Goal: Task Accomplishment & Management: Use online tool/utility

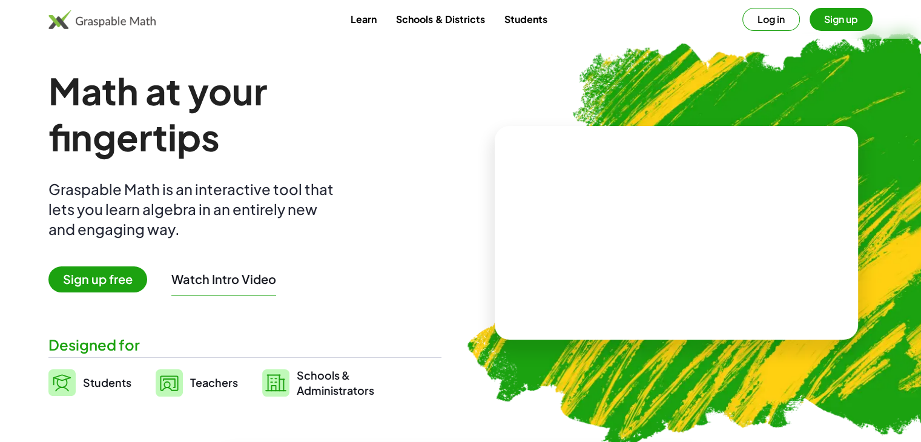
click at [766, 19] on button "Log in" at bounding box center [772, 19] width 58 height 23
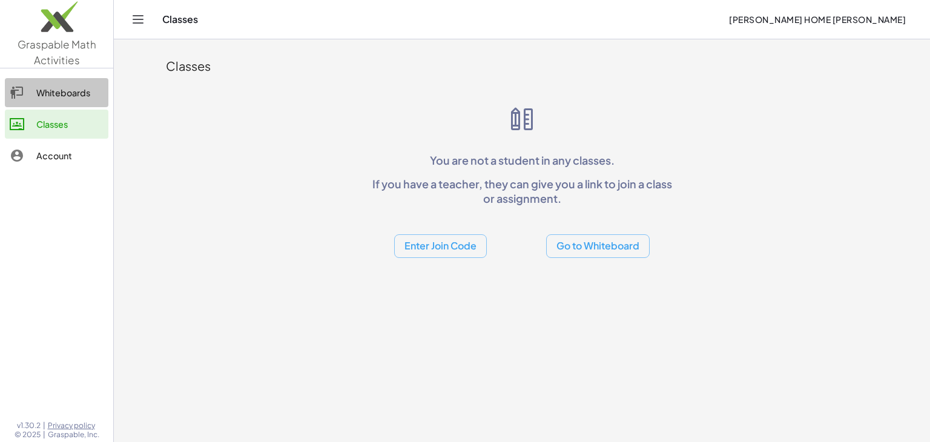
click at [75, 94] on div "Whiteboards" at bounding box center [69, 92] width 67 height 15
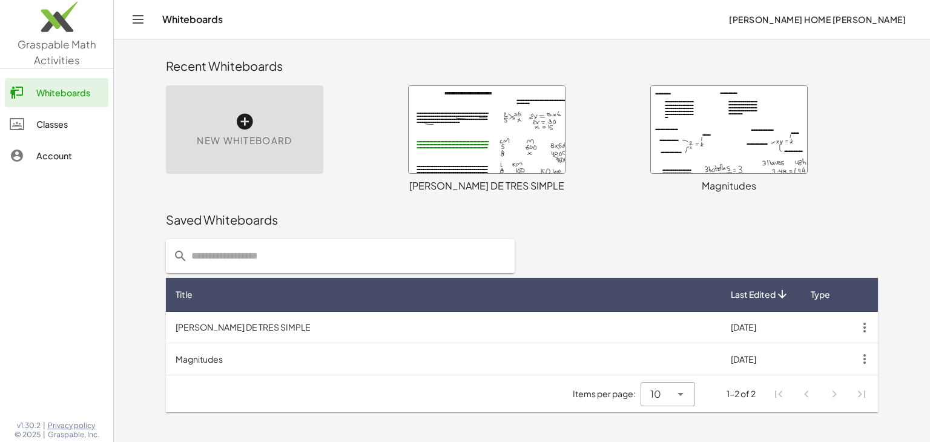
click at [216, 128] on div "New Whiteboard" at bounding box center [244, 129] width 157 height 88
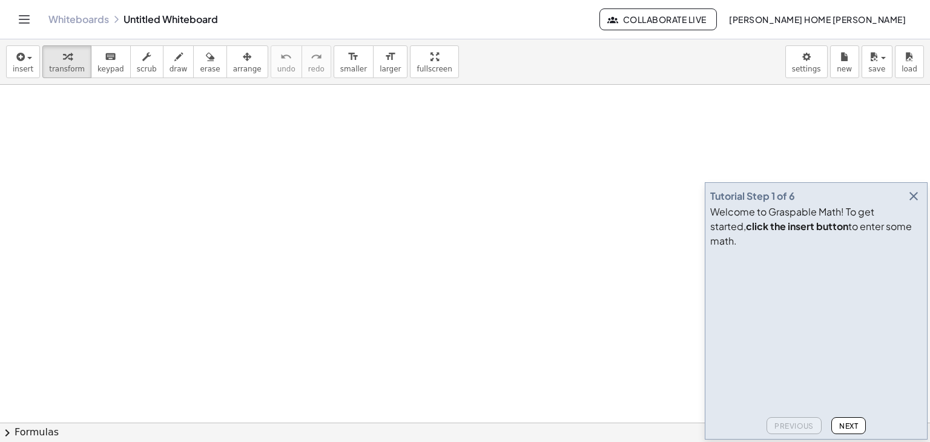
click at [916, 203] on icon "button" at bounding box center [914, 196] width 15 height 15
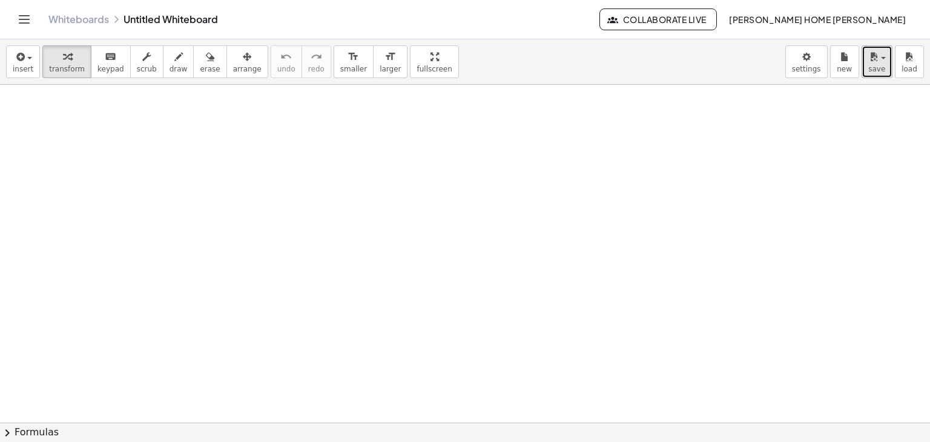
click at [883, 70] on span "save" at bounding box center [877, 69] width 17 height 8
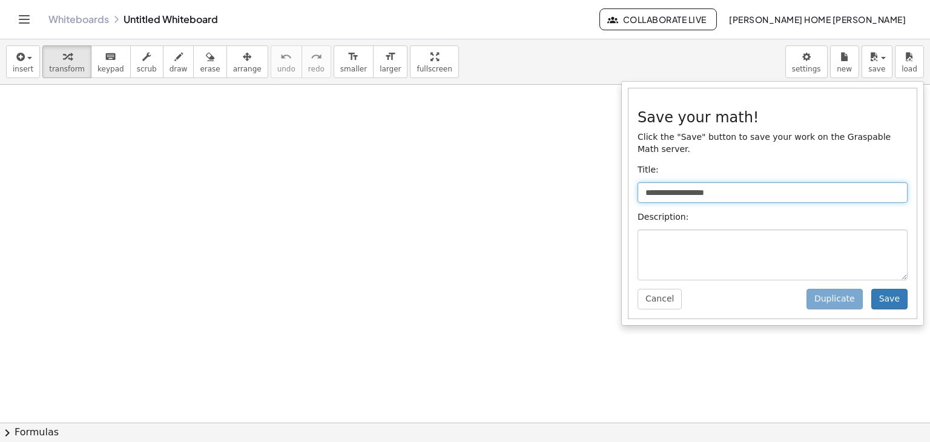
click at [727, 182] on input "**********" at bounding box center [773, 192] width 270 height 21
type input "*"
type input "**********"
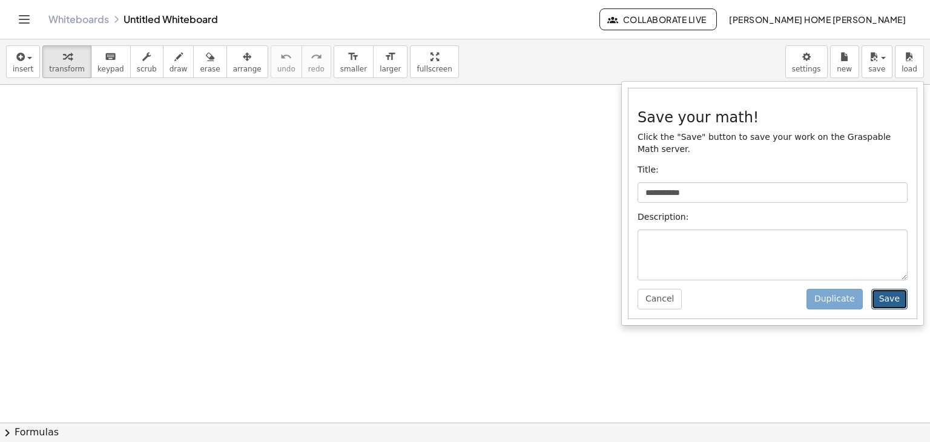
click at [892, 289] on button "Save" at bounding box center [890, 299] width 36 height 21
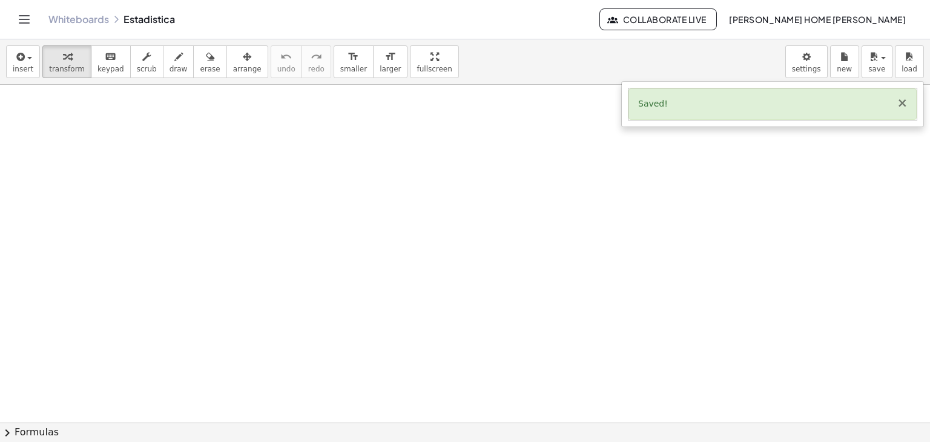
click at [905, 104] on button "×" at bounding box center [902, 103] width 11 height 13
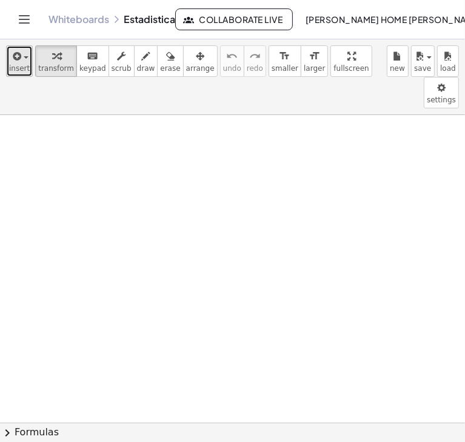
click at [21, 64] on span "insert" at bounding box center [19, 68] width 21 height 8
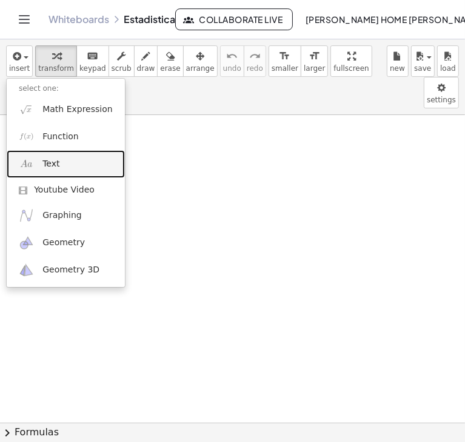
click at [51, 173] on link "Text" at bounding box center [66, 163] width 118 height 27
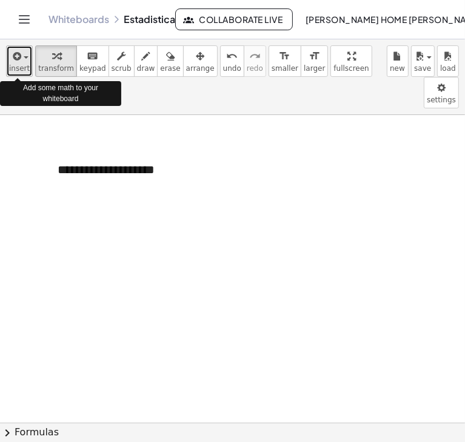
click at [24, 65] on span "insert" at bounding box center [19, 68] width 21 height 8
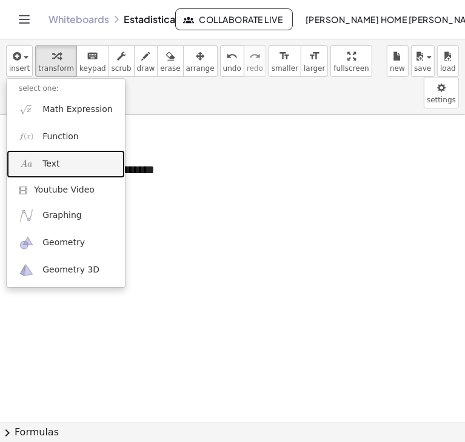
click at [50, 156] on link "Text" at bounding box center [66, 163] width 118 height 27
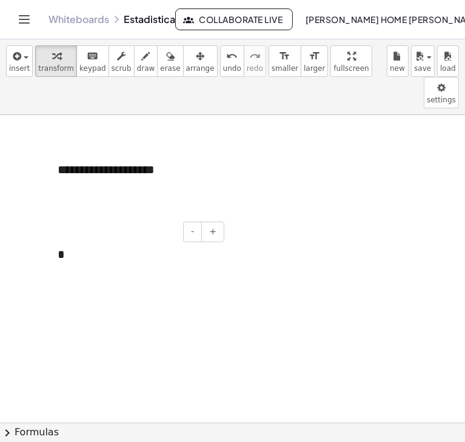
click at [67, 234] on div "*" at bounding box center [136, 255] width 182 height 42
click at [177, 234] on div "**********" at bounding box center [136, 255] width 182 height 42
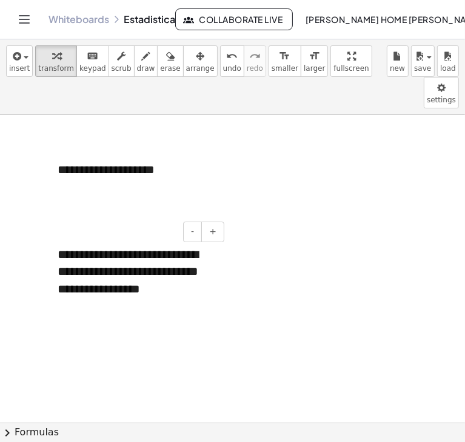
click at [59, 234] on div "**********" at bounding box center [136, 272] width 182 height 76
click at [226, 234] on div "**********" at bounding box center [136, 272] width 182 height 76
click at [210, 258] on div "**********" at bounding box center [136, 272] width 182 height 76
click at [125, 297] on div "*" at bounding box center [136, 306] width 157 height 18
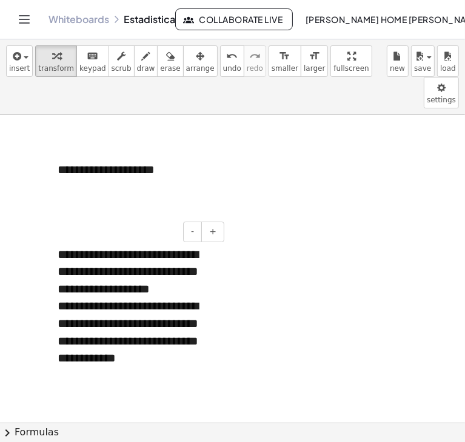
click at [111, 343] on div "**********" at bounding box center [136, 340] width 157 height 87
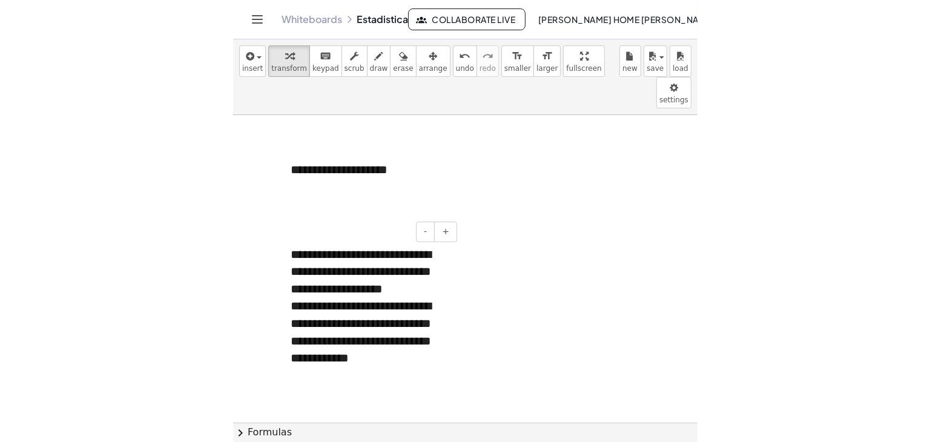
scroll to position [50, 0]
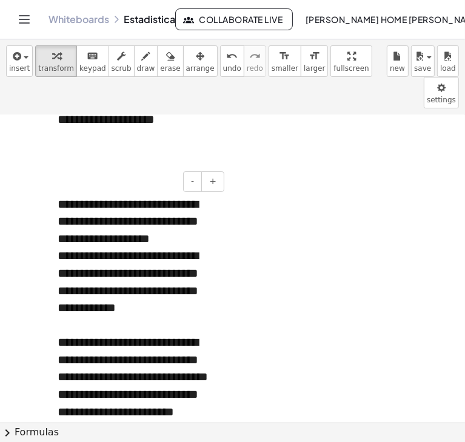
click at [61, 334] on div "**********" at bounding box center [136, 394] width 157 height 121
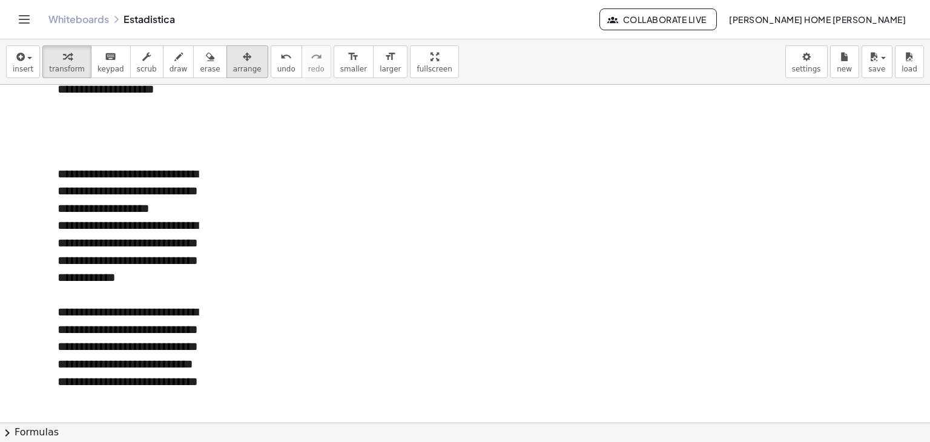
click at [227, 61] on button "arrange" at bounding box center [248, 61] width 42 height 33
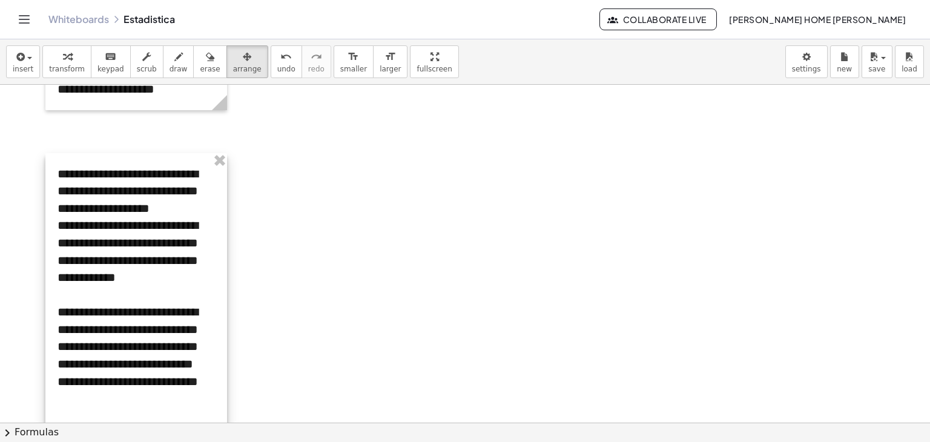
click at [155, 250] on div at bounding box center [136, 303] width 182 height 301
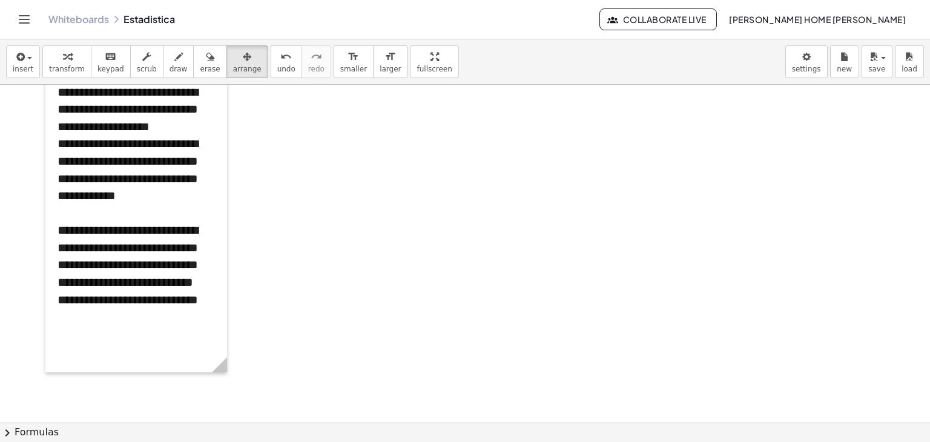
scroll to position [150, 0]
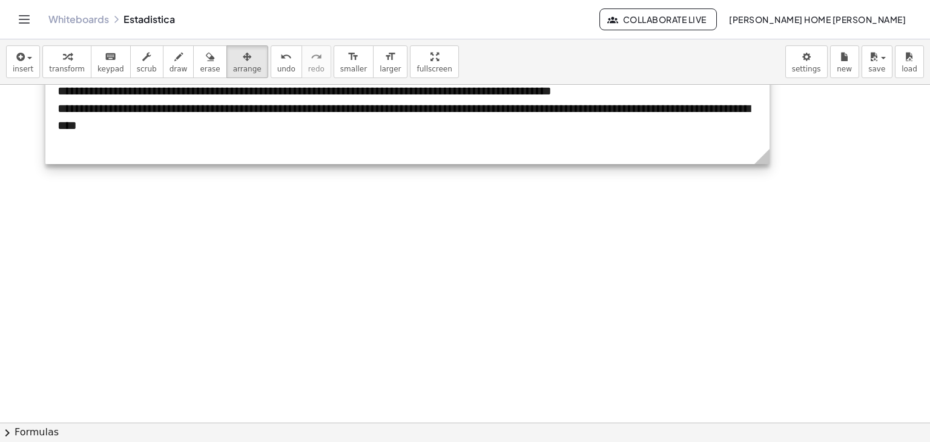
drag, startPoint x: 227, startPoint y: 354, endPoint x: 770, endPoint y: 267, distance: 549.5
click at [770, 267] on div "**********" at bounding box center [465, 273] width 930 height 677
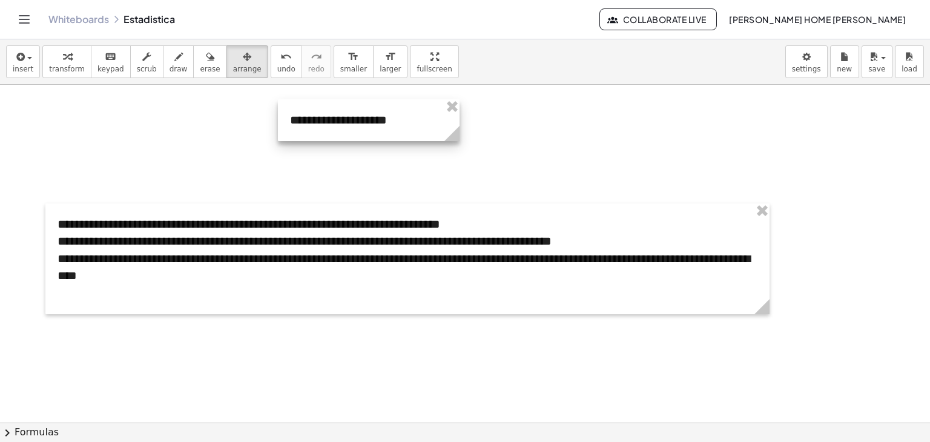
drag, startPoint x: 185, startPoint y: 151, endPoint x: 416, endPoint y: 131, distance: 232.2
click at [416, 131] on div at bounding box center [369, 120] width 182 height 42
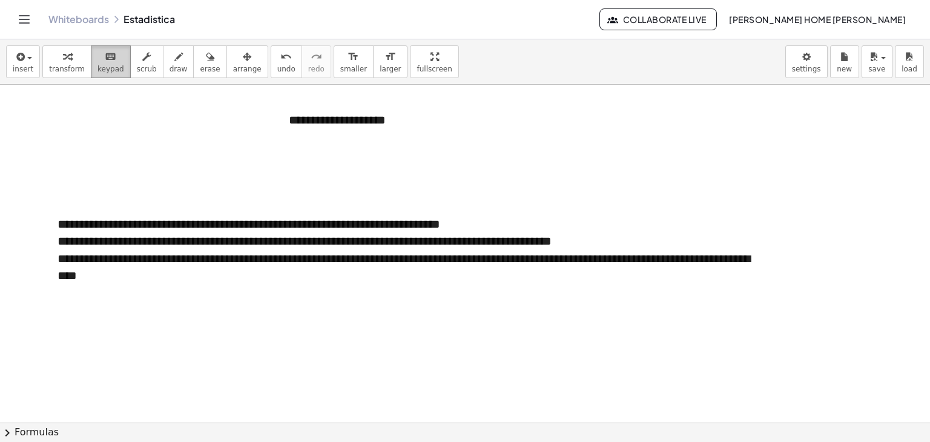
click at [105, 65] on span "keypad" at bounding box center [111, 69] width 27 height 8
click at [437, 101] on button "+" at bounding box center [443, 97] width 23 height 21
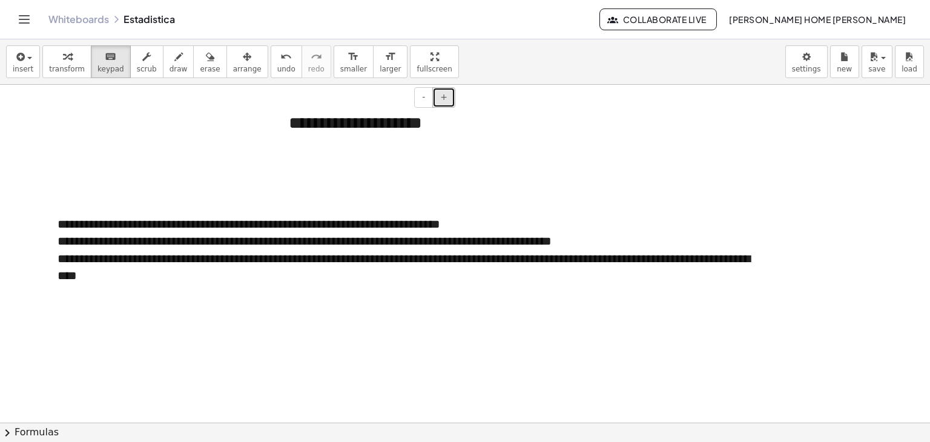
click at [437, 101] on button "+" at bounding box center [443, 97] width 23 height 21
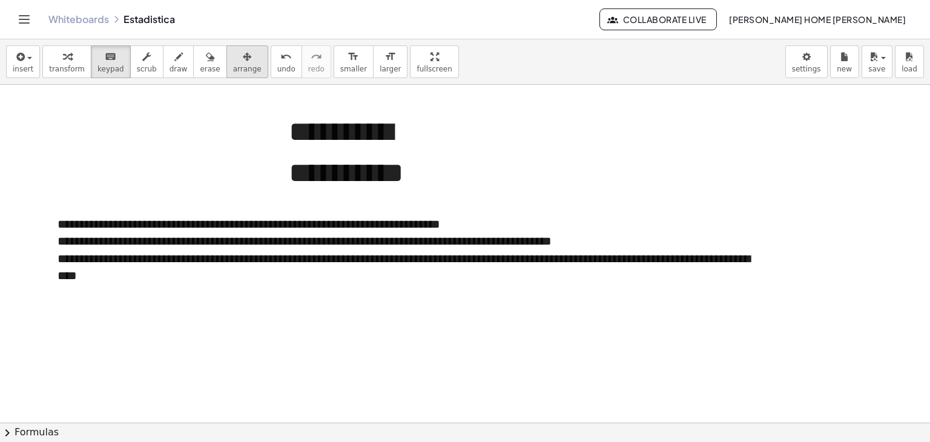
click at [233, 66] on span "arrange" at bounding box center [247, 69] width 28 height 8
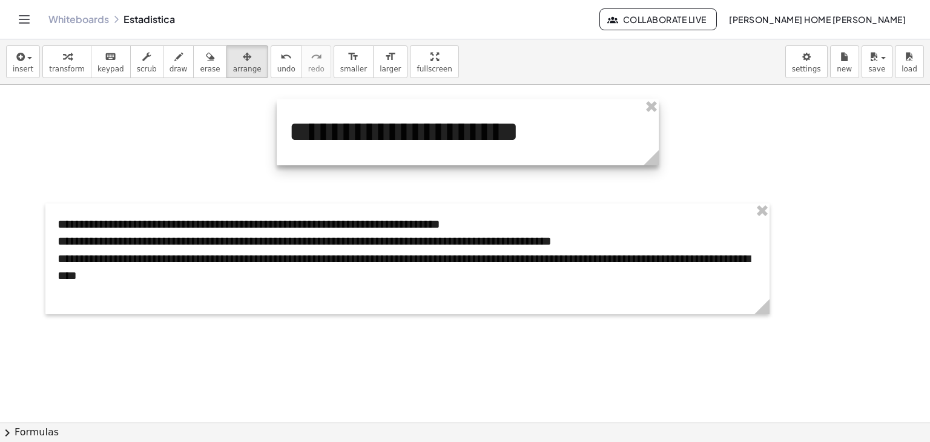
drag, startPoint x: 456, startPoint y: 248, endPoint x: 657, endPoint y: 148, distance: 224.0
click at [657, 148] on icon at bounding box center [651, 157] width 21 height 21
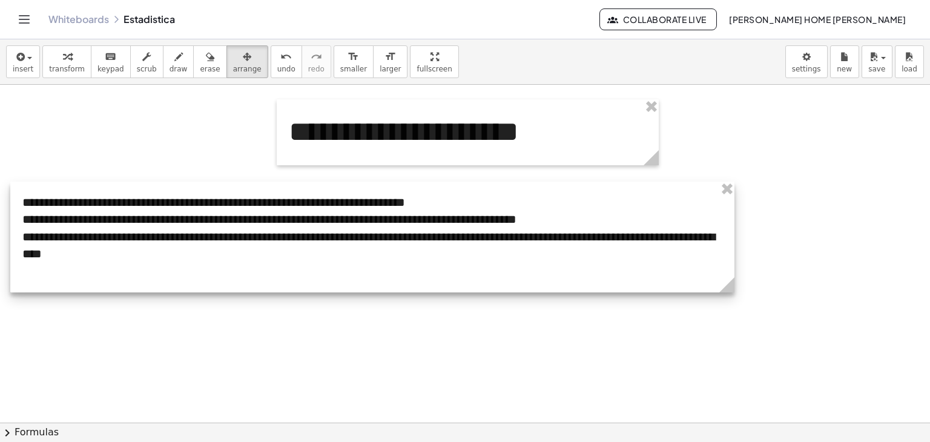
drag, startPoint x: 399, startPoint y: 227, endPoint x: 364, endPoint y: 205, distance: 41.3
click at [364, 205] on div at bounding box center [372, 237] width 724 height 111
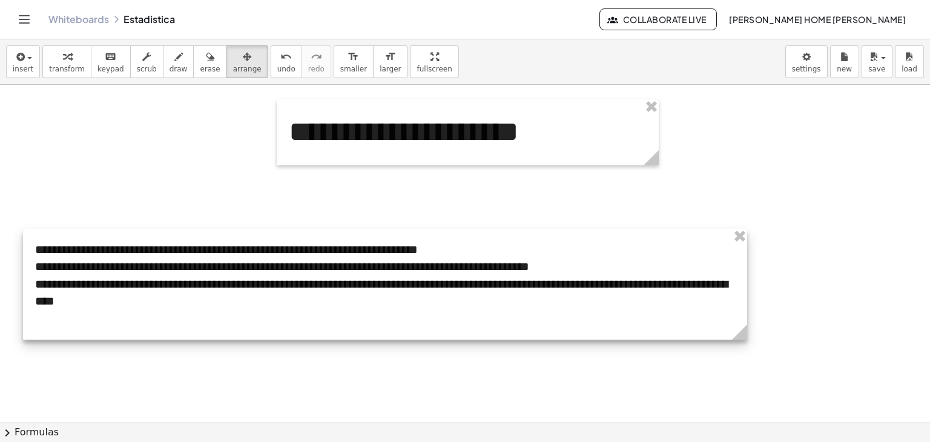
drag, startPoint x: 605, startPoint y: 227, endPoint x: 617, endPoint y: 274, distance: 48.8
click at [617, 274] on div at bounding box center [385, 284] width 724 height 111
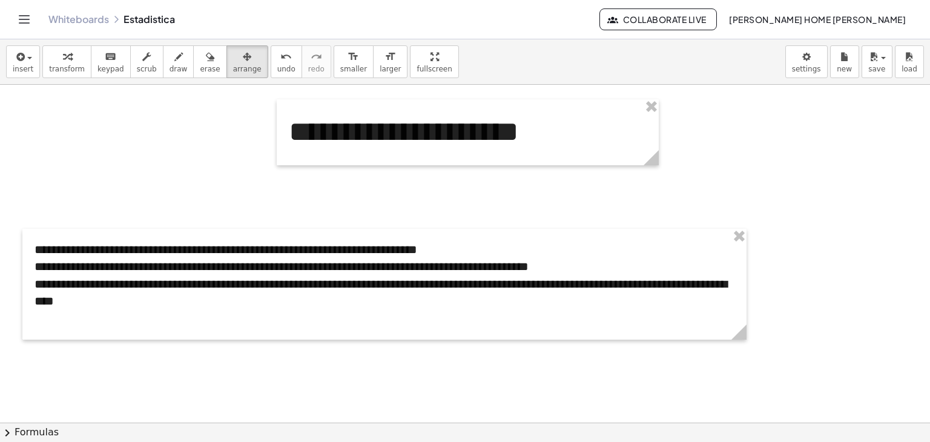
click at [185, 193] on div at bounding box center [465, 423] width 930 height 677
click at [28, 62] on div "button" at bounding box center [23, 56] width 21 height 15
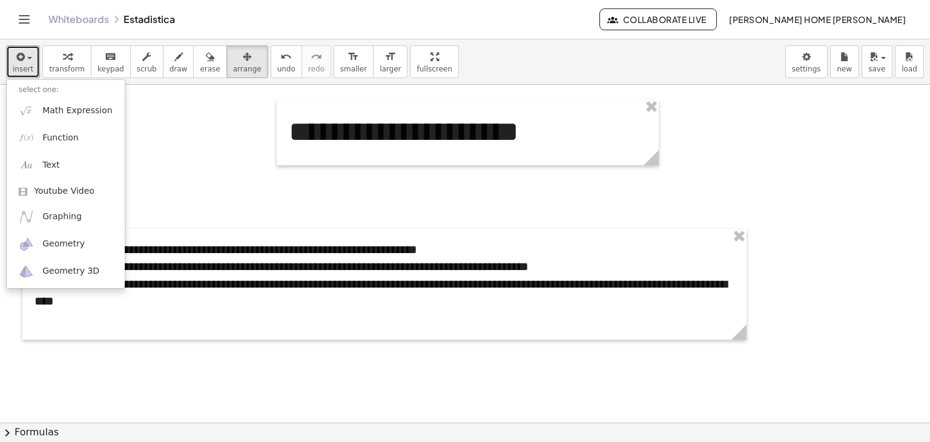
click at [142, 219] on div at bounding box center [465, 423] width 930 height 677
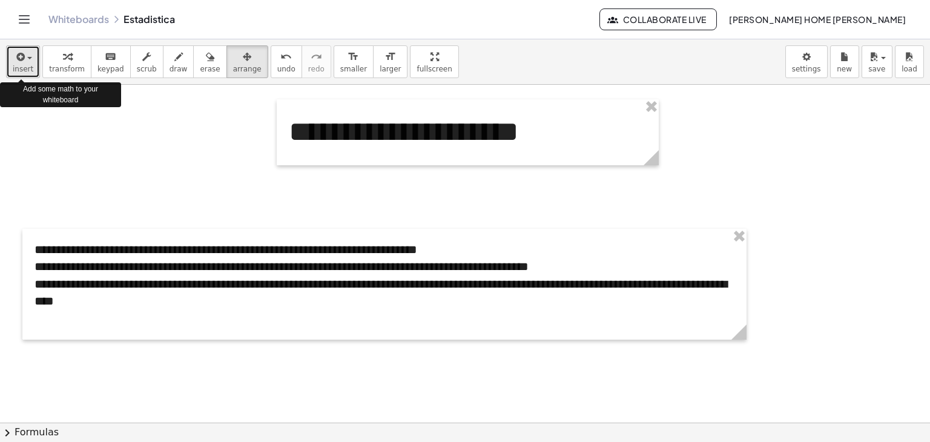
click at [30, 62] on div "button" at bounding box center [23, 56] width 21 height 15
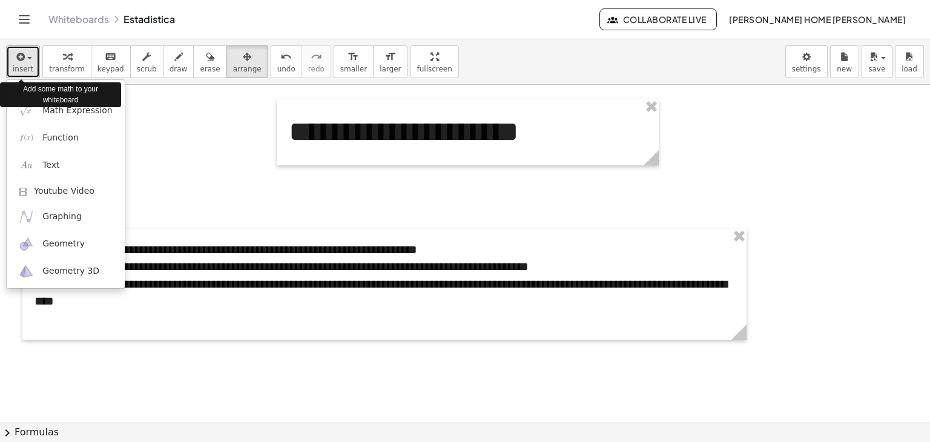
click at [30, 62] on div "button" at bounding box center [23, 56] width 21 height 15
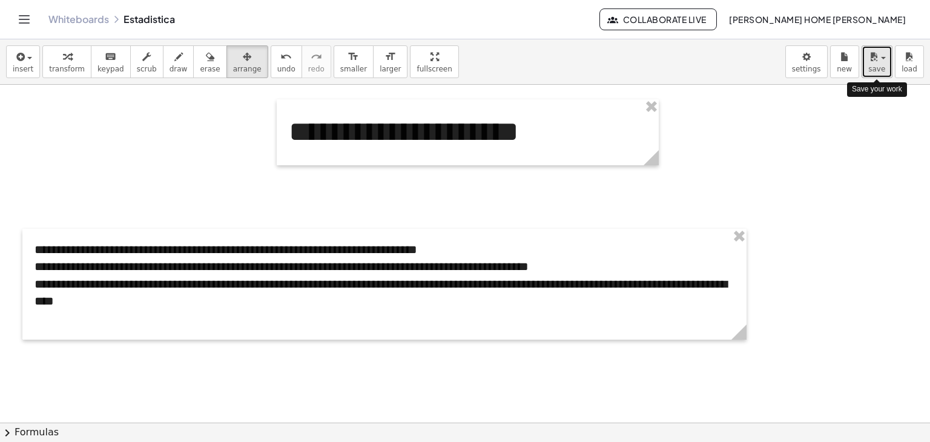
click at [865, 62] on button "save" at bounding box center [877, 61] width 31 height 33
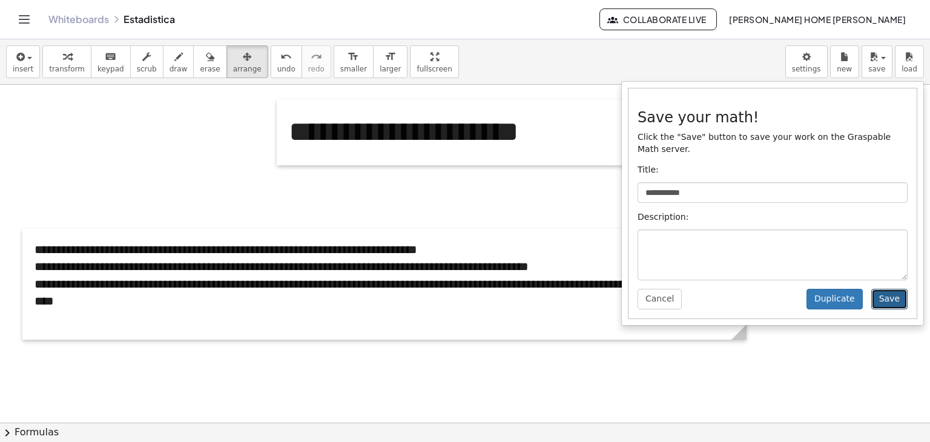
click at [893, 289] on button "Save" at bounding box center [890, 299] width 36 height 21
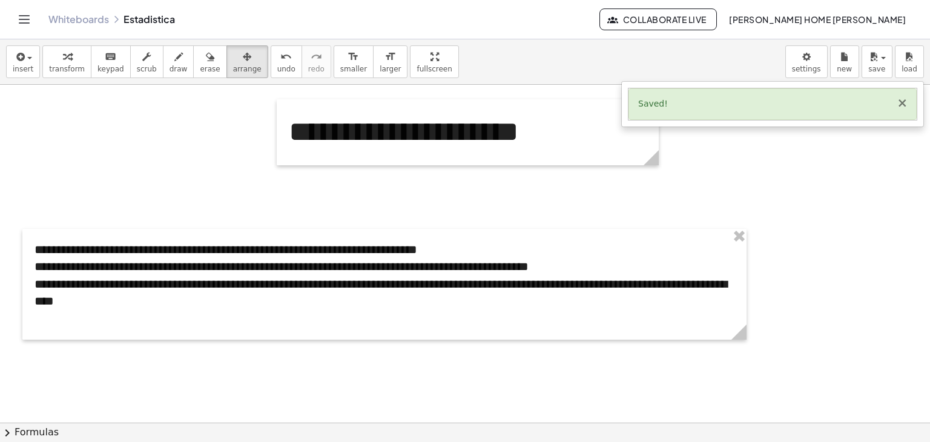
click at [907, 103] on button "×" at bounding box center [902, 103] width 11 height 13
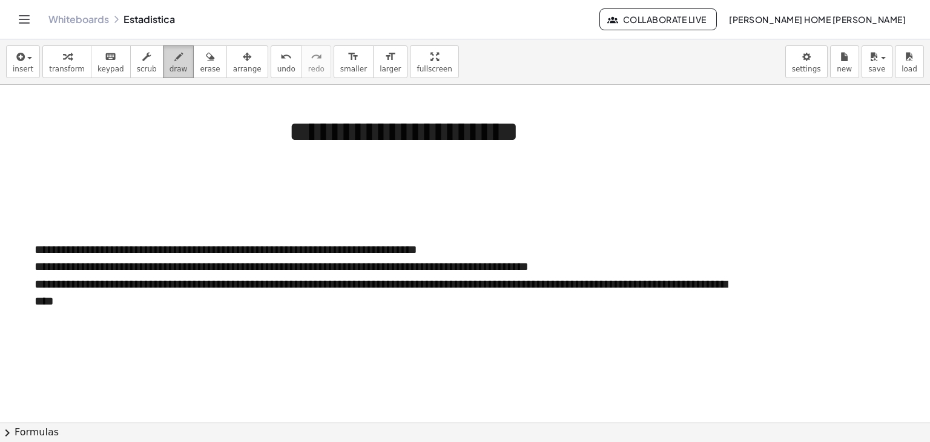
click at [174, 61] on icon "button" at bounding box center [178, 57] width 8 height 15
click at [137, 71] on span "scrub" at bounding box center [147, 69] width 20 height 8
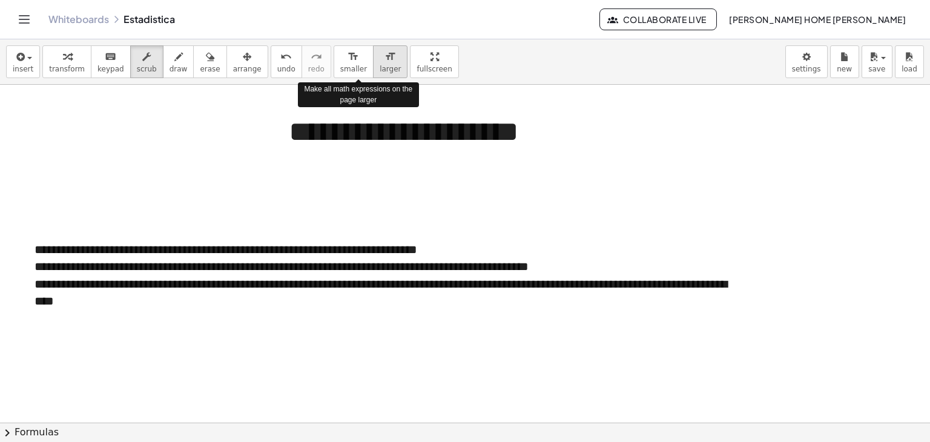
click at [380, 59] on div "format_size" at bounding box center [390, 56] width 21 height 15
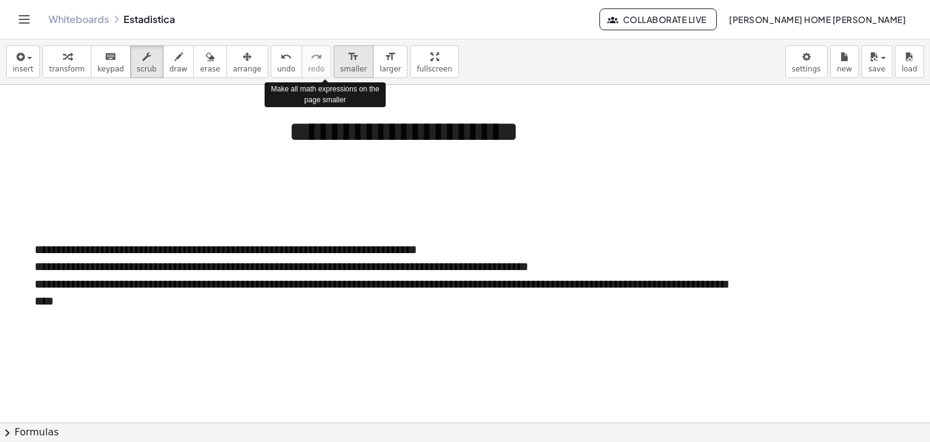
click at [348, 61] on icon "format_size" at bounding box center [354, 57] width 12 height 15
